Goal: Find specific page/section: Find specific page/section

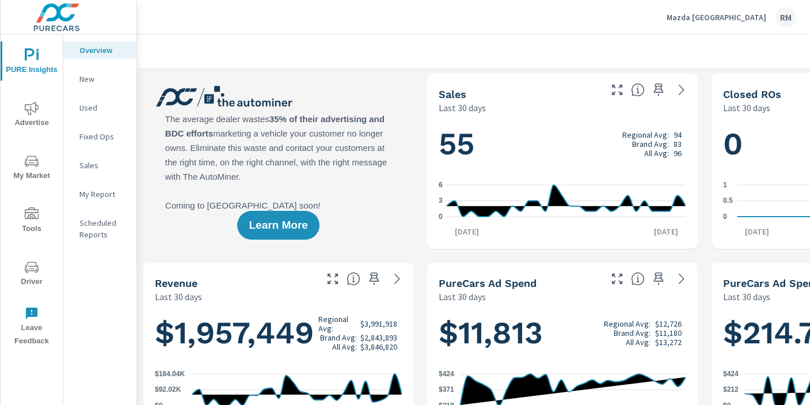
scroll to position [0, 1]
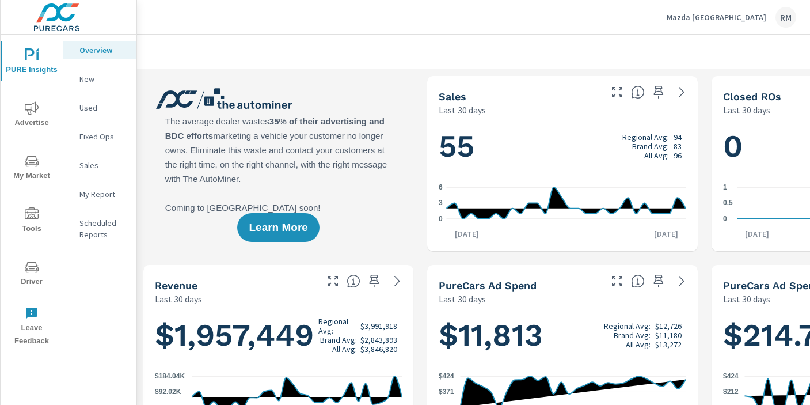
click at [413, 28] on div "Mazda Thousand Oaks RM" at bounding box center [473, 17] width 645 height 34
